Goal: Information Seeking & Learning: Learn about a topic

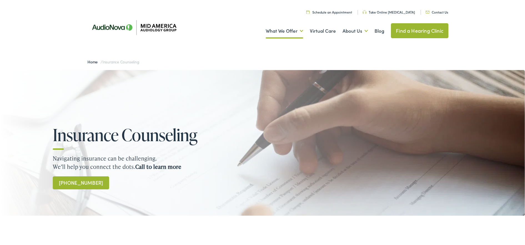
click at [162, 24] on img at bounding box center [132, 26] width 100 height 34
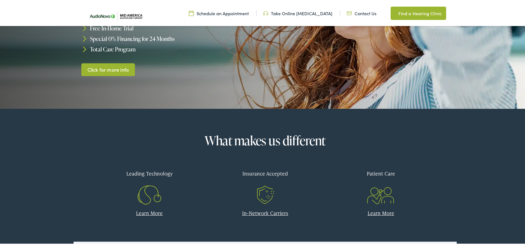
scroll to position [139, 0]
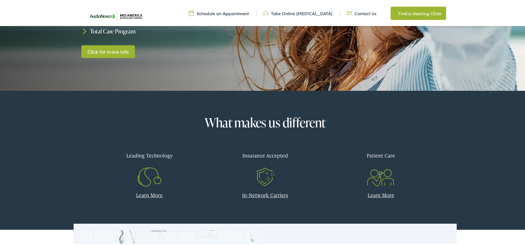
click at [268, 194] on link "In-Network Carriers" at bounding box center [265, 194] width 46 height 7
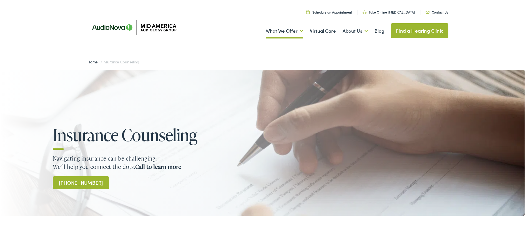
click at [218, 94] on div at bounding box center [262, 142] width 525 height 146
